Goal: Information Seeking & Learning: Check status

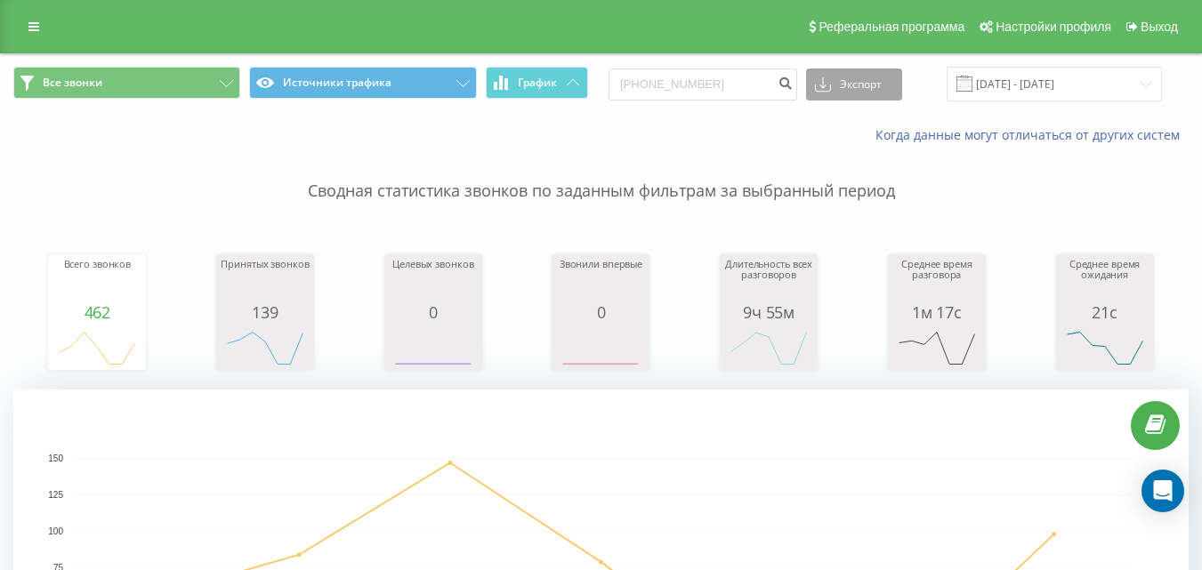
type input "[PHONE_NUMBER]"
click at [831, 86] on icon at bounding box center [823, 88] width 16 height 8
click at [740, 131] on div "Когда данные могут отличаться от других систем" at bounding box center [826, 135] width 750 height 18
click at [792, 85] on icon "submit" at bounding box center [784, 81] width 15 height 11
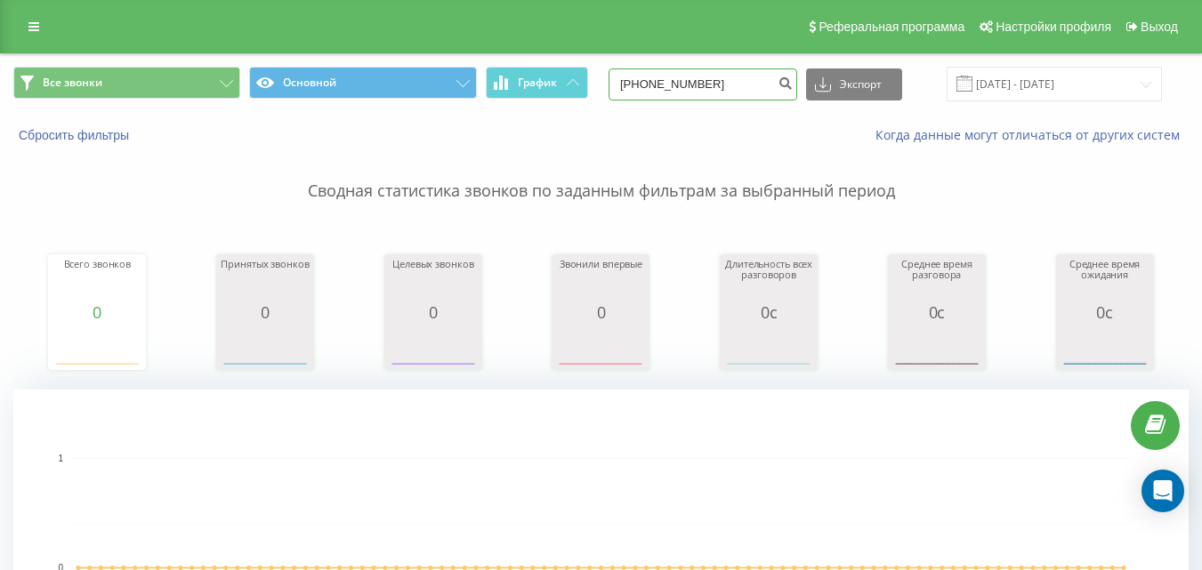
click at [738, 86] on input "[PHONE_NUMBER]" at bounding box center [702, 84] width 189 height 32
paste input "+"
click at [654, 85] on input "[PHONE_NUMBER]" at bounding box center [702, 84] width 189 height 32
type input "380968244638"
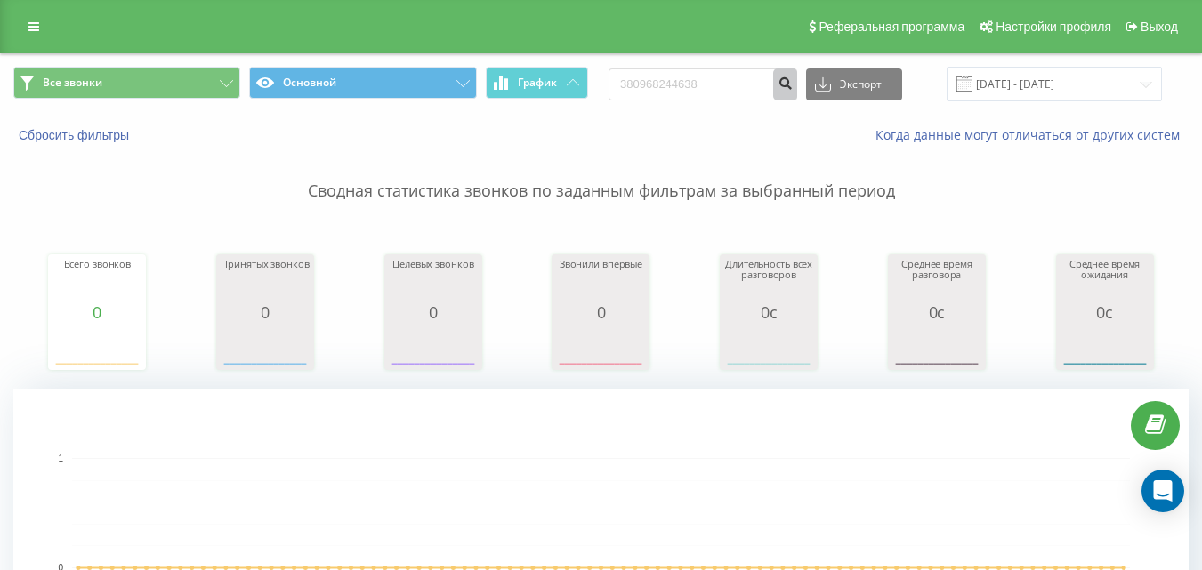
click at [792, 86] on icon "submit" at bounding box center [784, 81] width 15 height 11
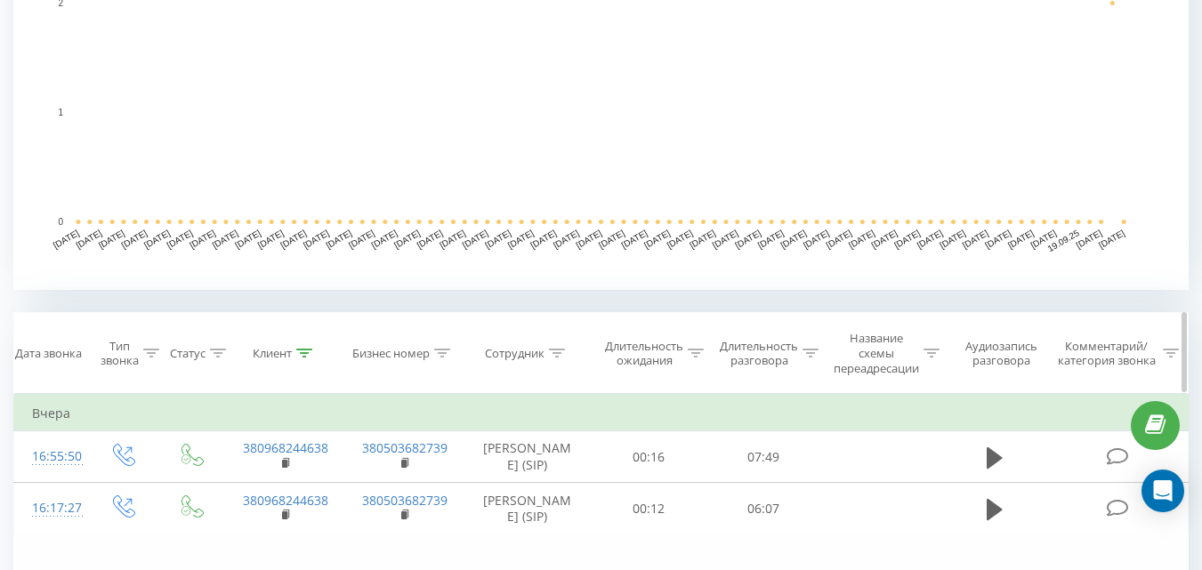
scroll to position [623, 0]
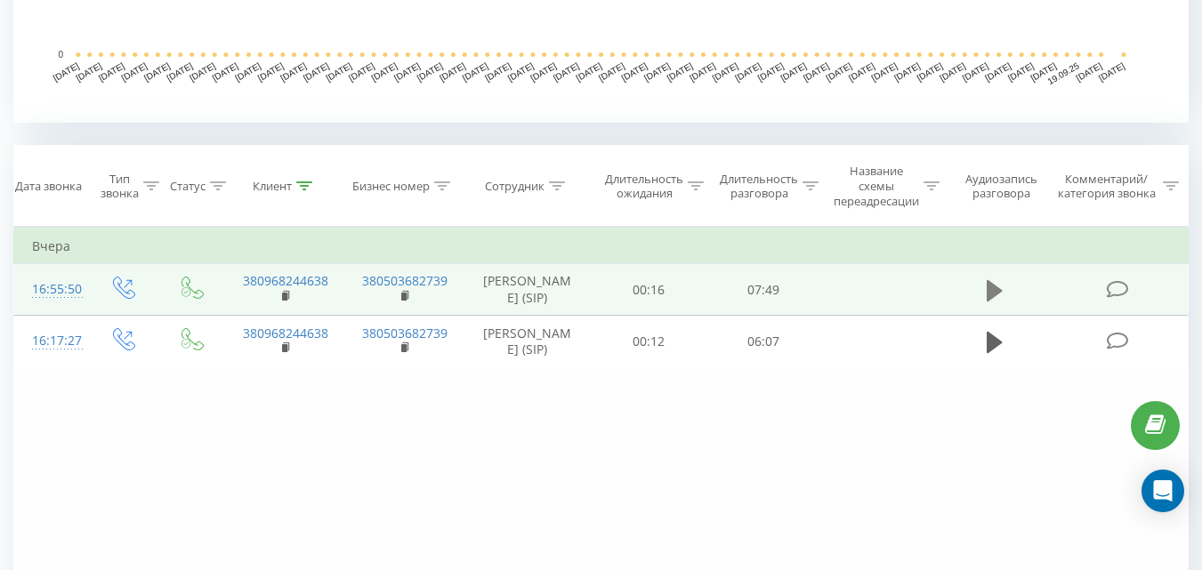
click at [1002, 296] on icon at bounding box center [994, 290] width 16 height 25
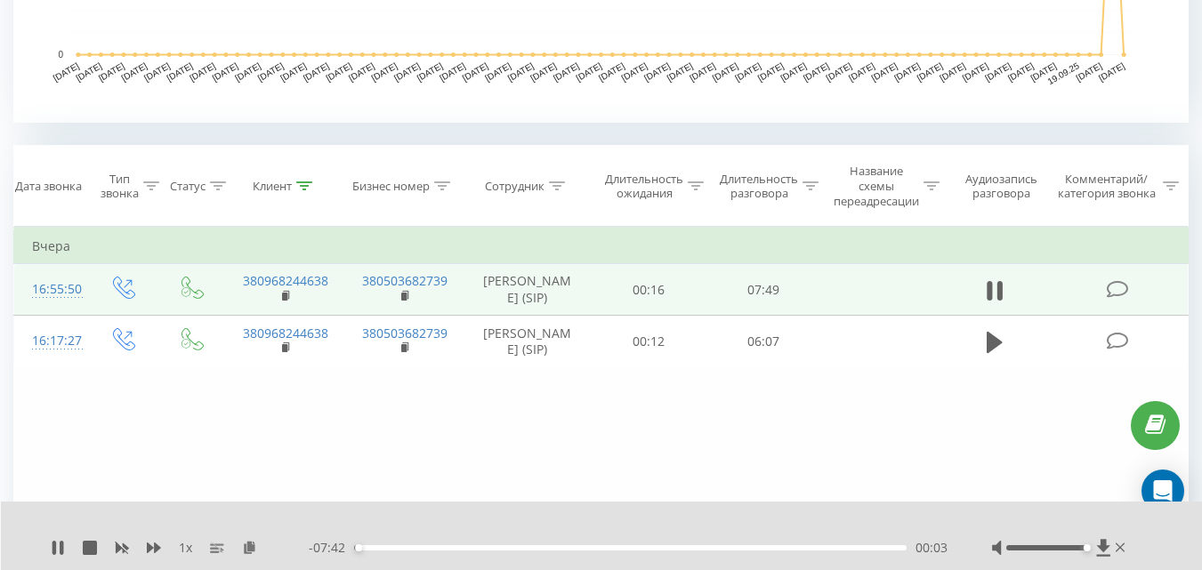
drag, startPoint x: 1071, startPoint y: 546, endPoint x: 1089, endPoint y: 549, distance: 18.9
click at [1087, 549] on div at bounding box center [1046, 547] width 81 height 5
click at [186, 545] on span "1 x" at bounding box center [185, 548] width 13 height 18
click at [182, 551] on span "1 x" at bounding box center [185, 548] width 13 height 18
click at [181, 548] on span "1 x" at bounding box center [185, 548] width 13 height 18
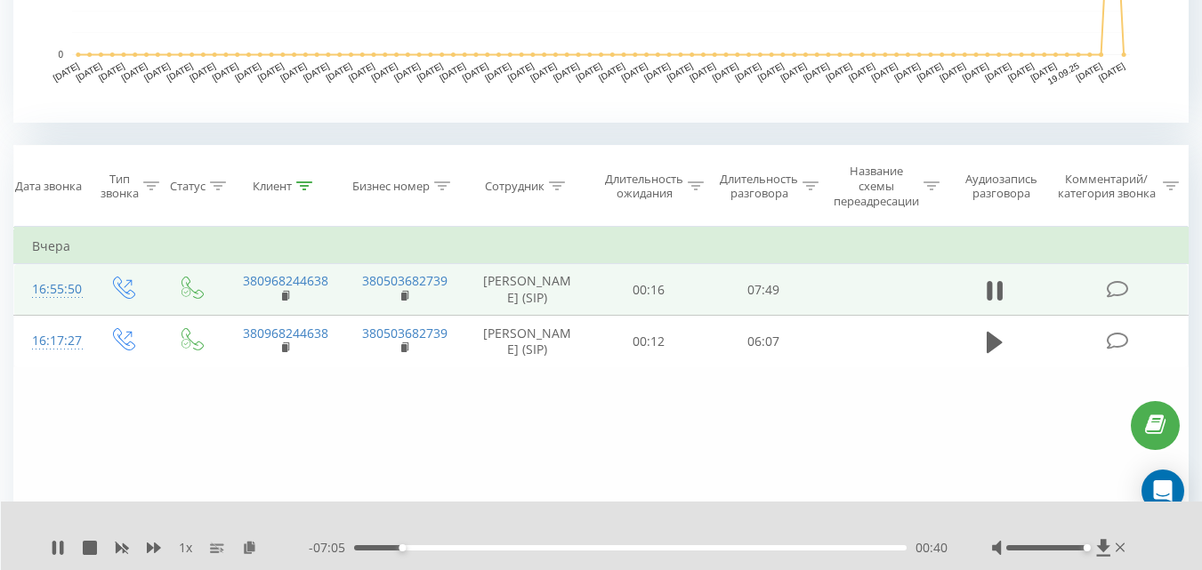
click at [955, 535] on div "1 x - 07:05 00:40 00:40" at bounding box center [602, 536] width 1202 height 68
drag, startPoint x: 1086, startPoint y: 548, endPoint x: 1057, endPoint y: 549, distance: 28.5
click at [1057, 549] on div "Accessibility label" at bounding box center [1053, 547] width 7 height 7
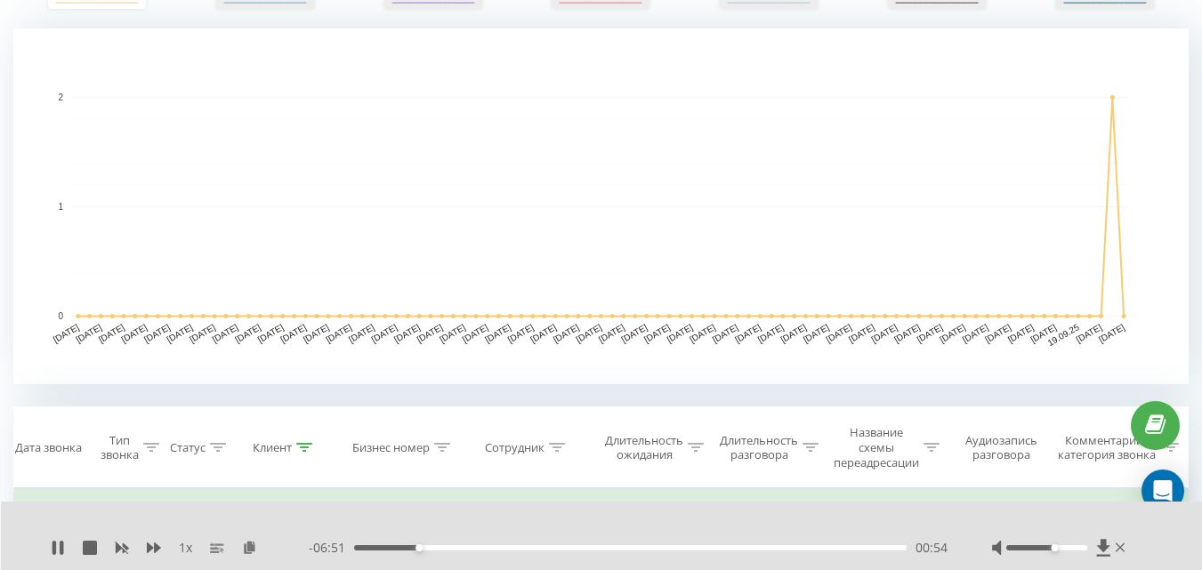
scroll to position [356, 0]
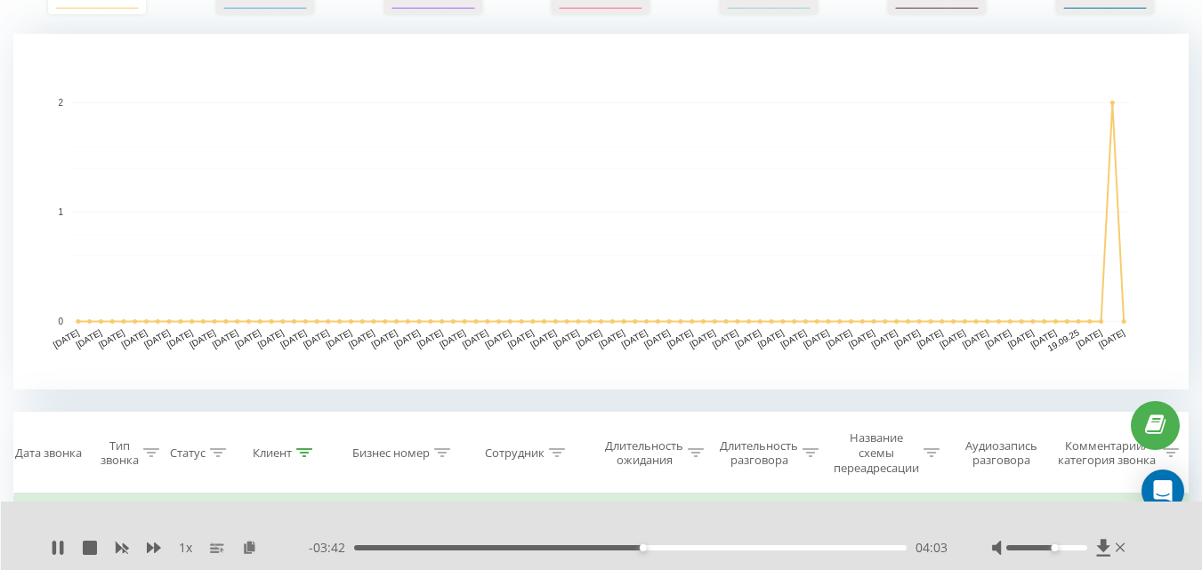
click at [752, 552] on div "- 03:42 04:03 04:03" at bounding box center [628, 548] width 639 height 18
click at [852, 545] on div "04:04" at bounding box center [630, 547] width 552 height 5
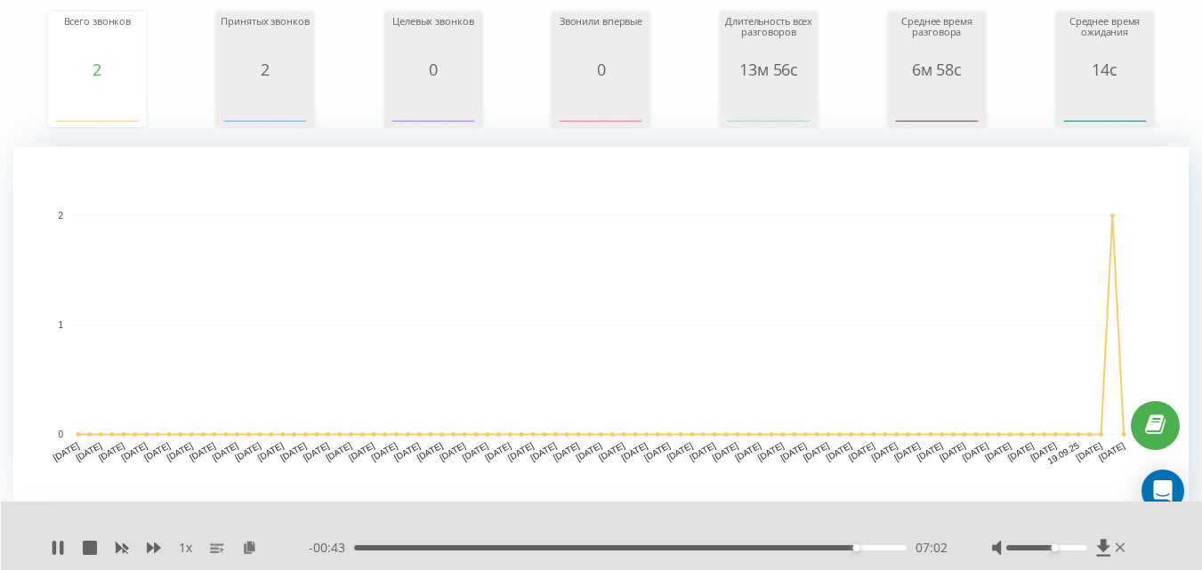
scroll to position [0, 0]
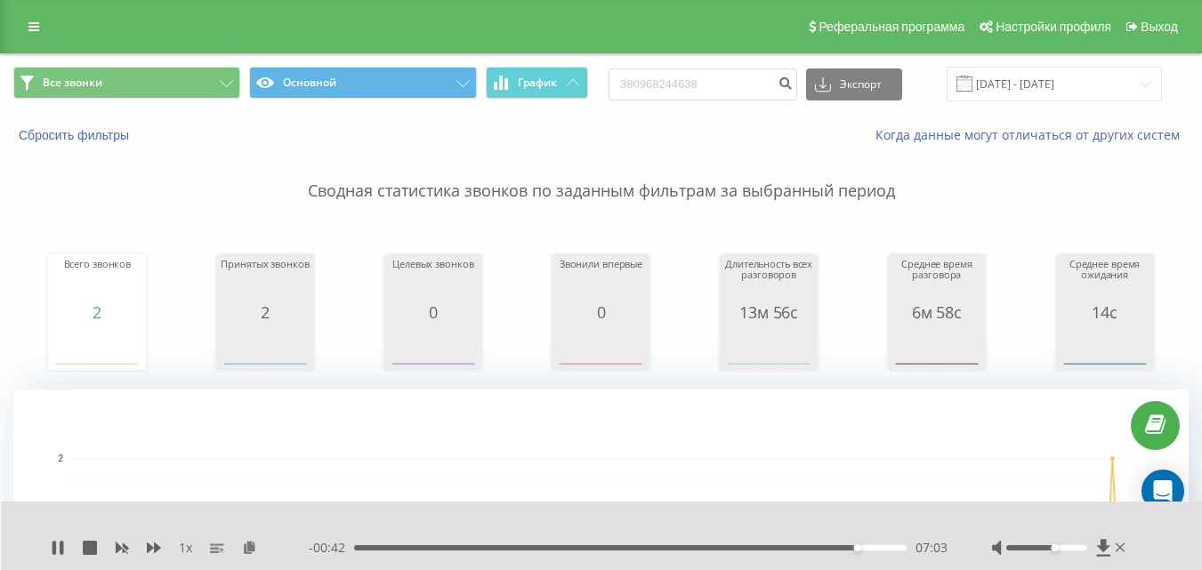
click at [1013, 238] on div "Всего звонков 2 date totalCalls 23.06.25 0 29.06.25 0 05.07.25 0 11.07.25 0 17.…" at bounding box center [600, 295] width 1175 height 153
click at [780, 84] on input "380968244638" at bounding box center [702, 84] width 189 height 32
click at [792, 84] on icon "submit" at bounding box center [784, 81] width 15 height 11
click at [791, 150] on p "Сводная статистика звонков по заданным фильтрам за выбранный период" at bounding box center [600, 173] width 1175 height 59
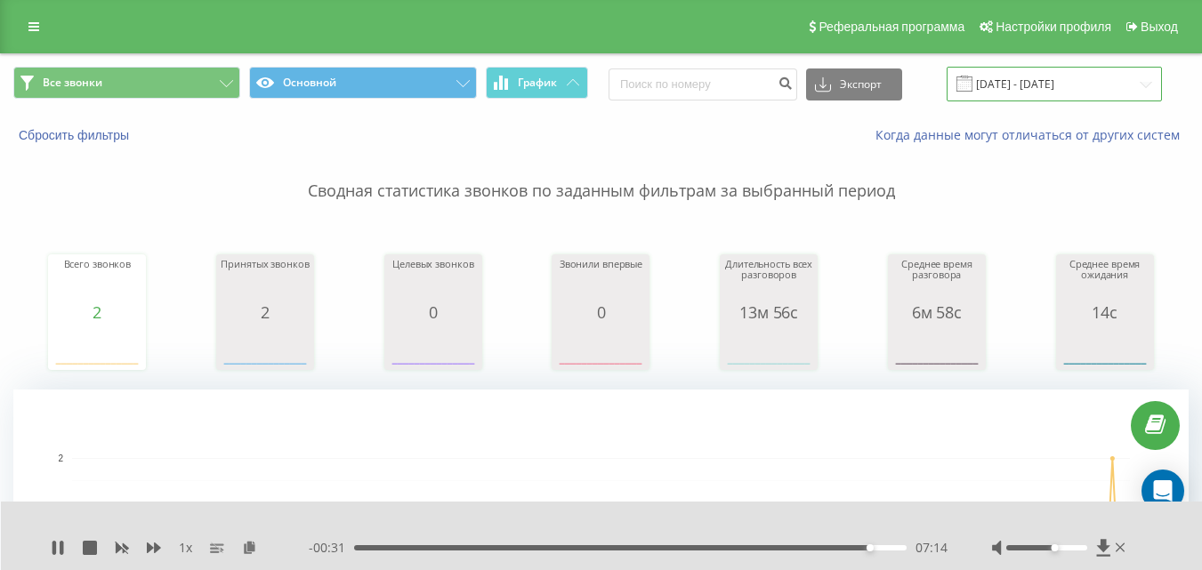
click at [1062, 96] on input "[DATE] - [DATE]" at bounding box center [1053, 84] width 215 height 35
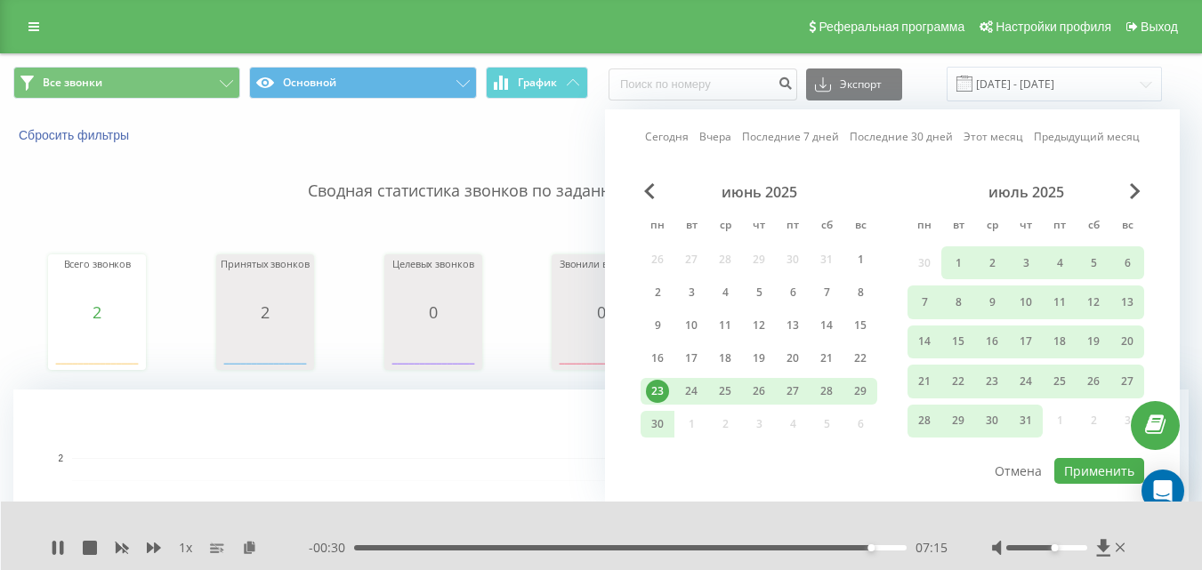
click at [680, 140] on link "Сегодня" at bounding box center [667, 136] width 44 height 17
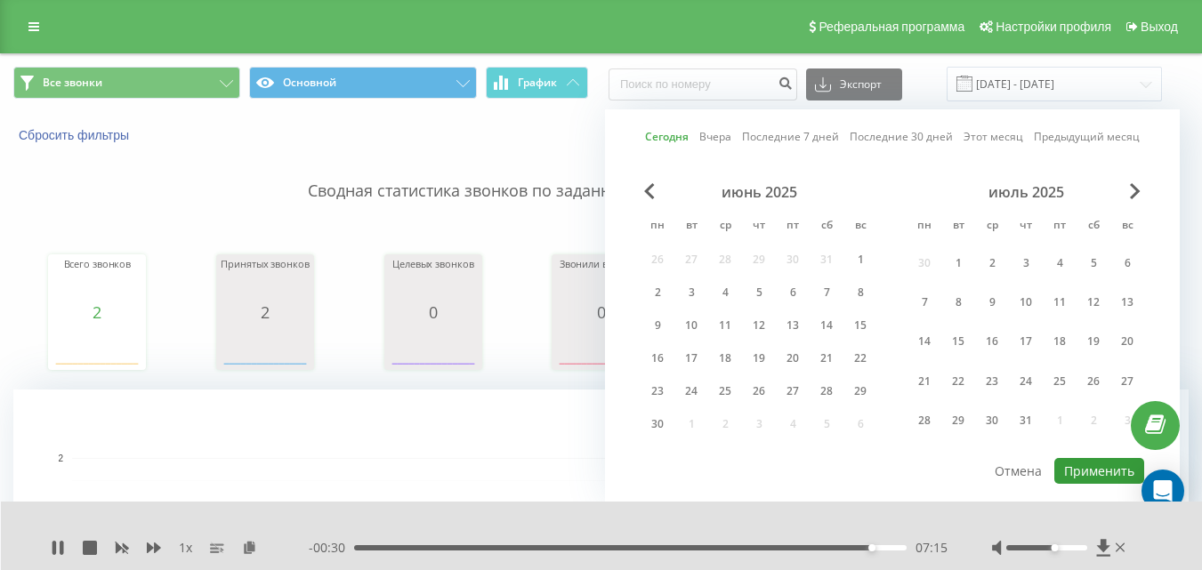
click at [1087, 461] on button "Применить" at bounding box center [1099, 471] width 90 height 26
type input "23.09.2025 - 23.09.2025"
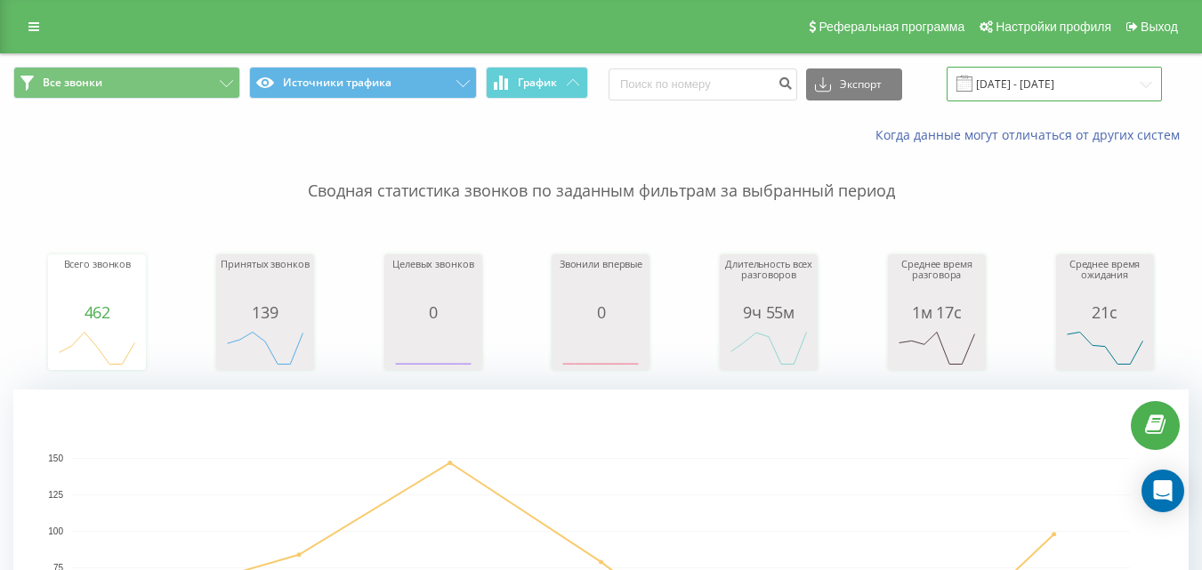
click at [1012, 93] on input "26.08.2025 - 01.09.2025" at bounding box center [1053, 84] width 215 height 35
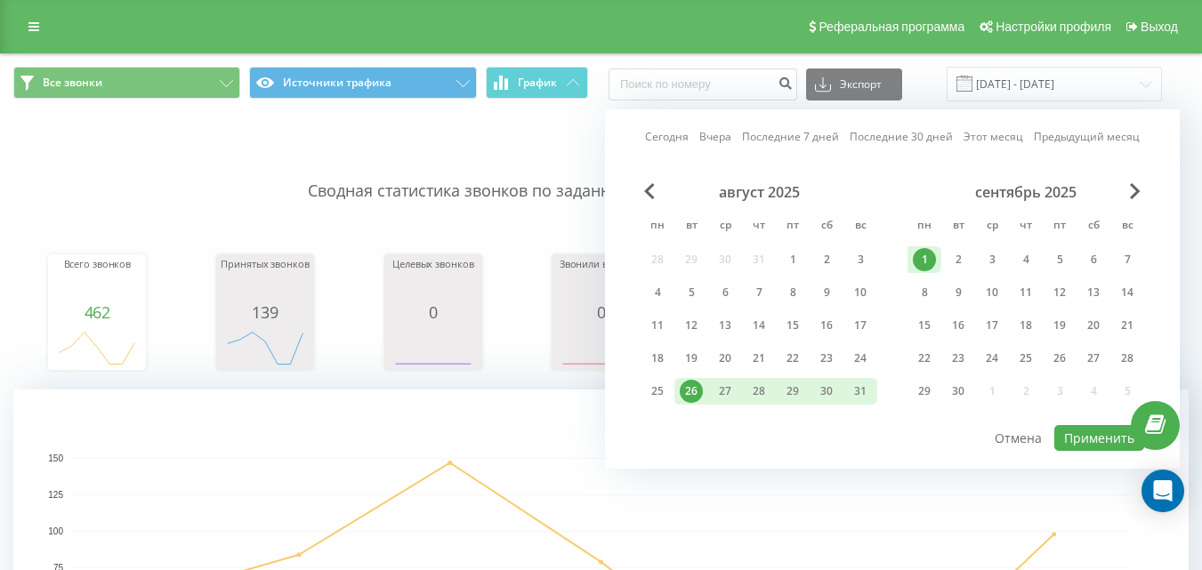
click at [670, 143] on link "Сегодня" at bounding box center [667, 136] width 44 height 17
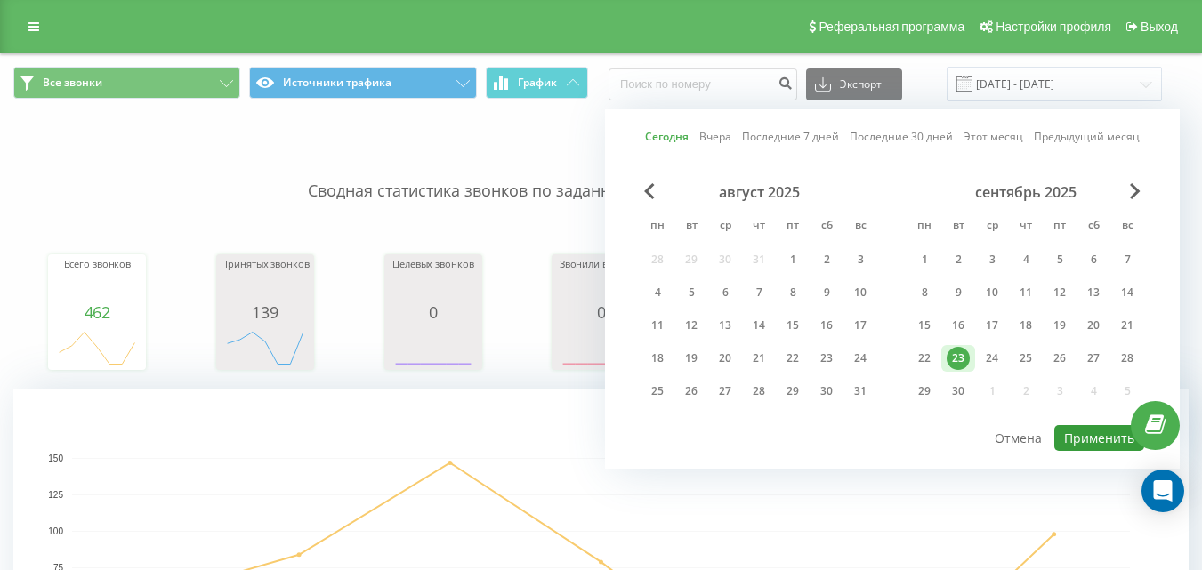
click at [1097, 442] on button "Применить" at bounding box center [1099, 438] width 90 height 26
type input "23.09.2025 - 23.09.2025"
